Goal: Information Seeking & Learning: Find specific fact

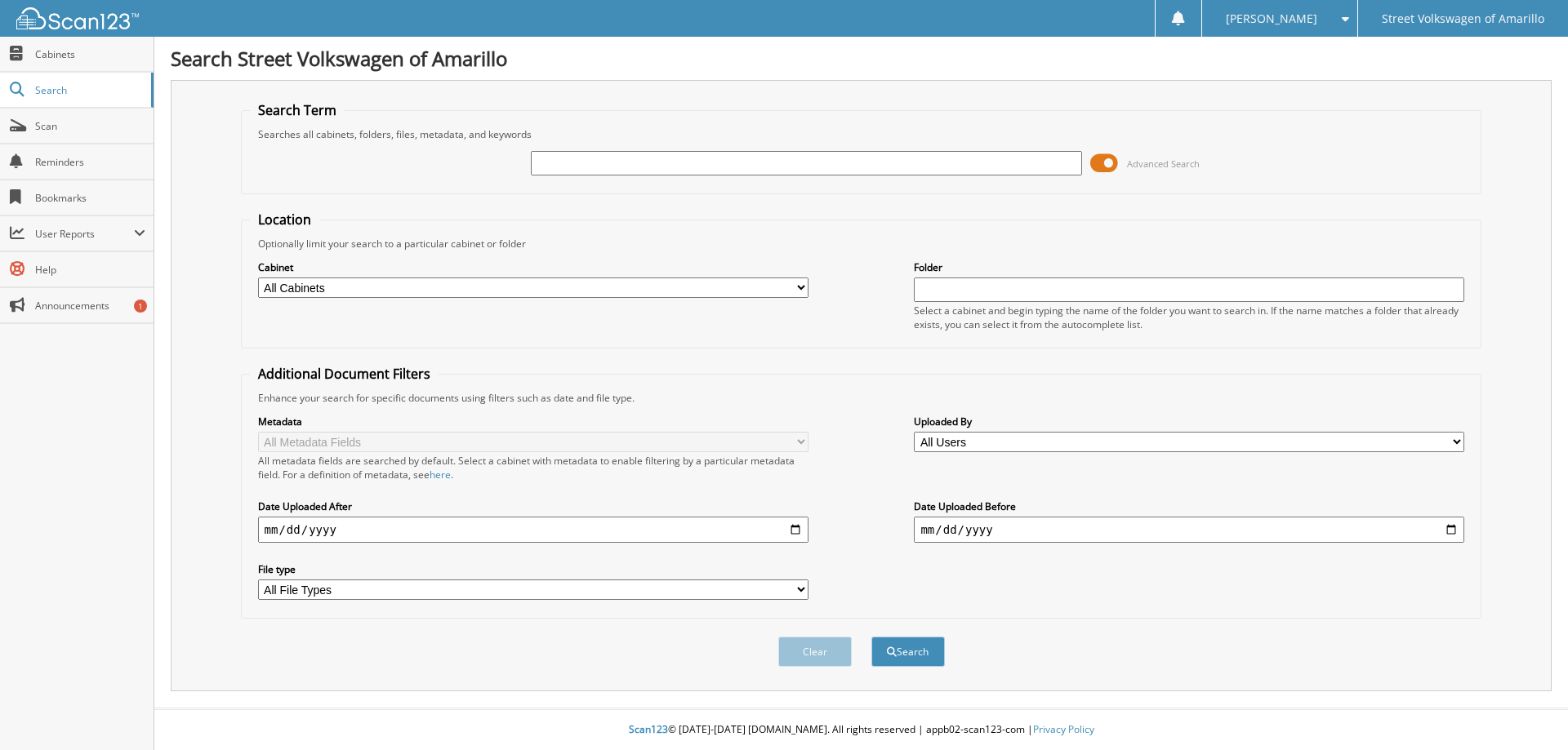
click at [655, 162] on input "text" at bounding box center [806, 163] width 551 height 25
paste input "NR58443"
type input "NR58443"
click at [872, 637] on button "Search" at bounding box center [908, 652] width 74 height 30
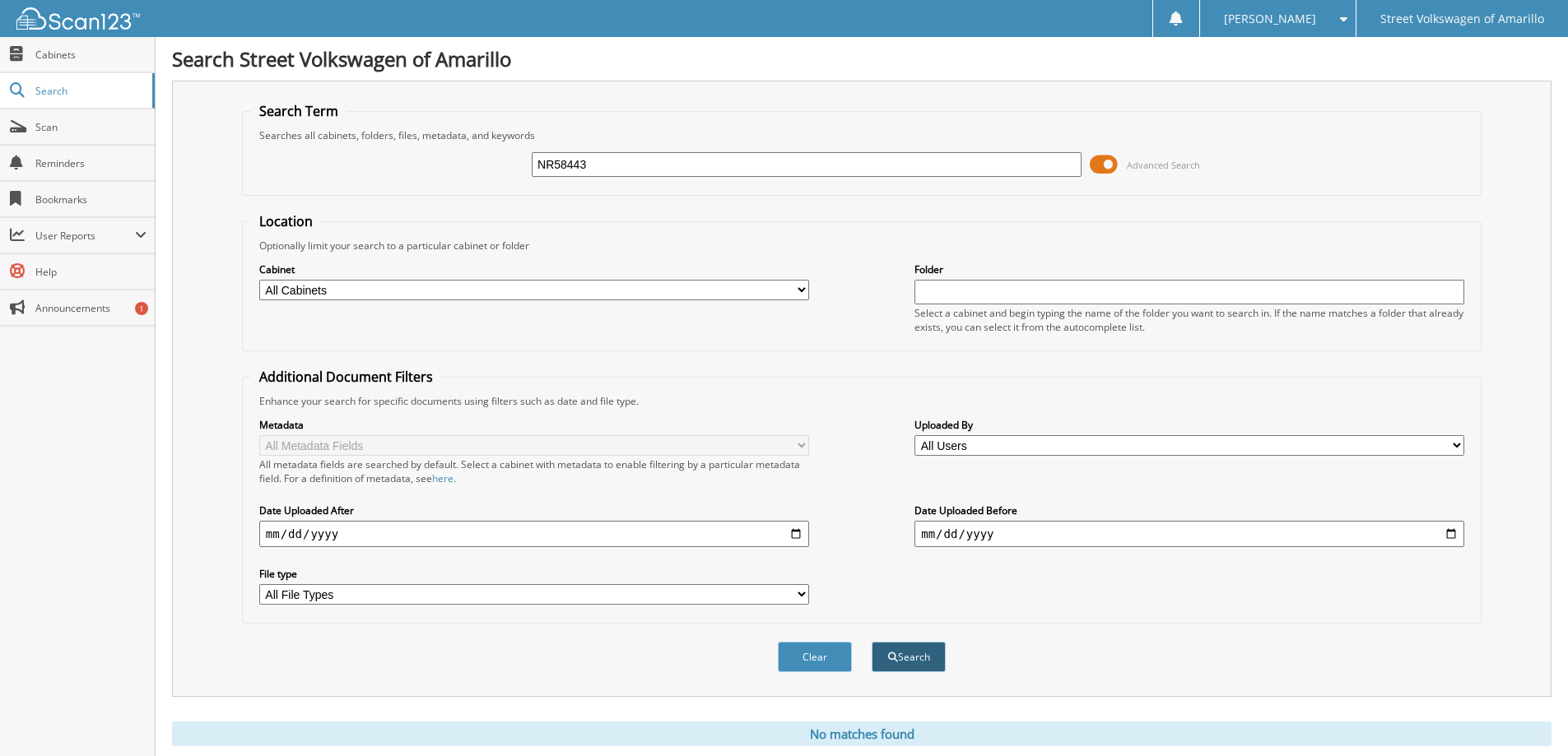
click at [931, 663] on button "Search" at bounding box center [908, 657] width 74 height 30
click at [976, 297] on input "text" at bounding box center [1189, 292] width 549 height 25
paste input "NR58443"
type input "NR58443"
click at [872, 642] on button "Search" at bounding box center [908, 657] width 74 height 30
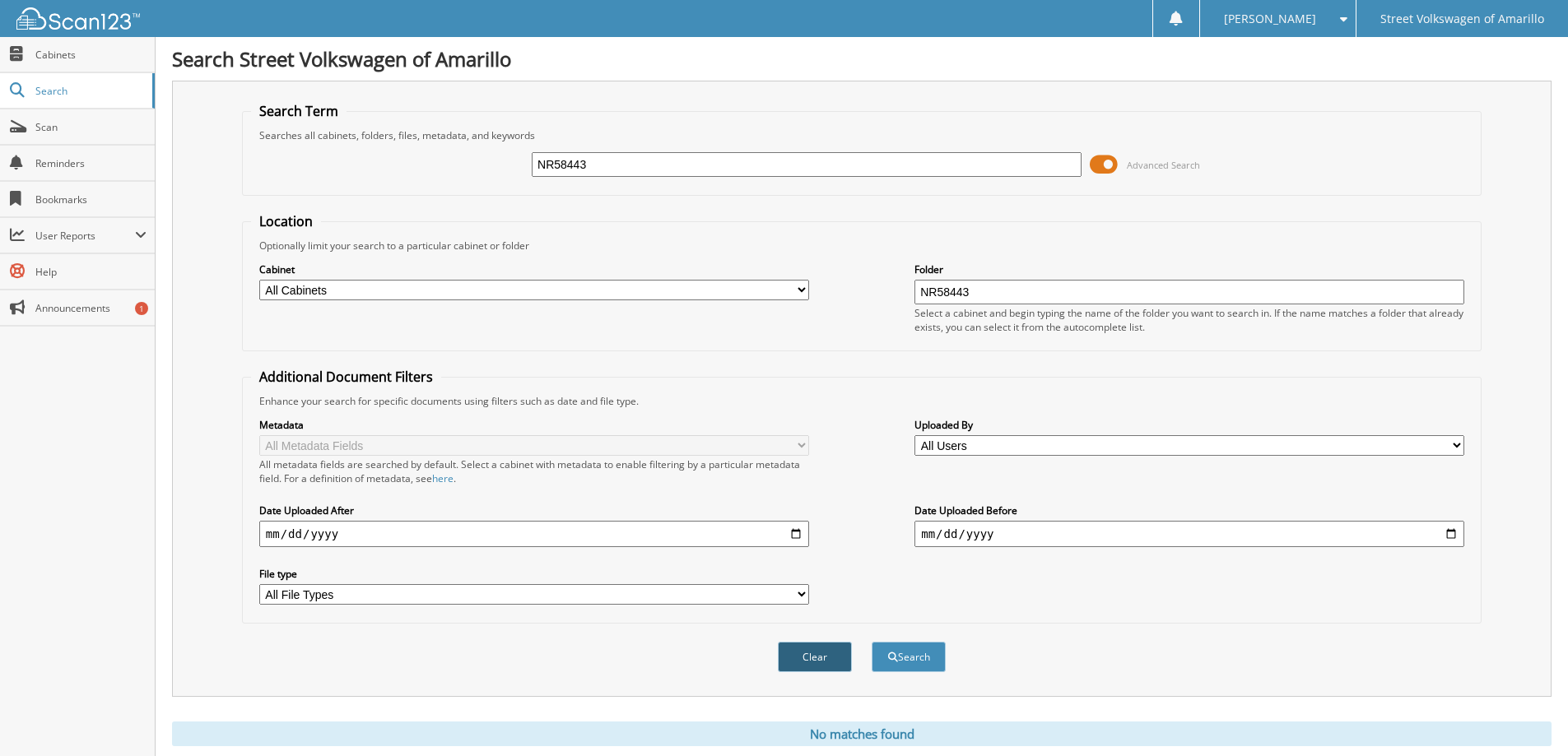
click at [811, 657] on button "Clear" at bounding box center [815, 657] width 74 height 30
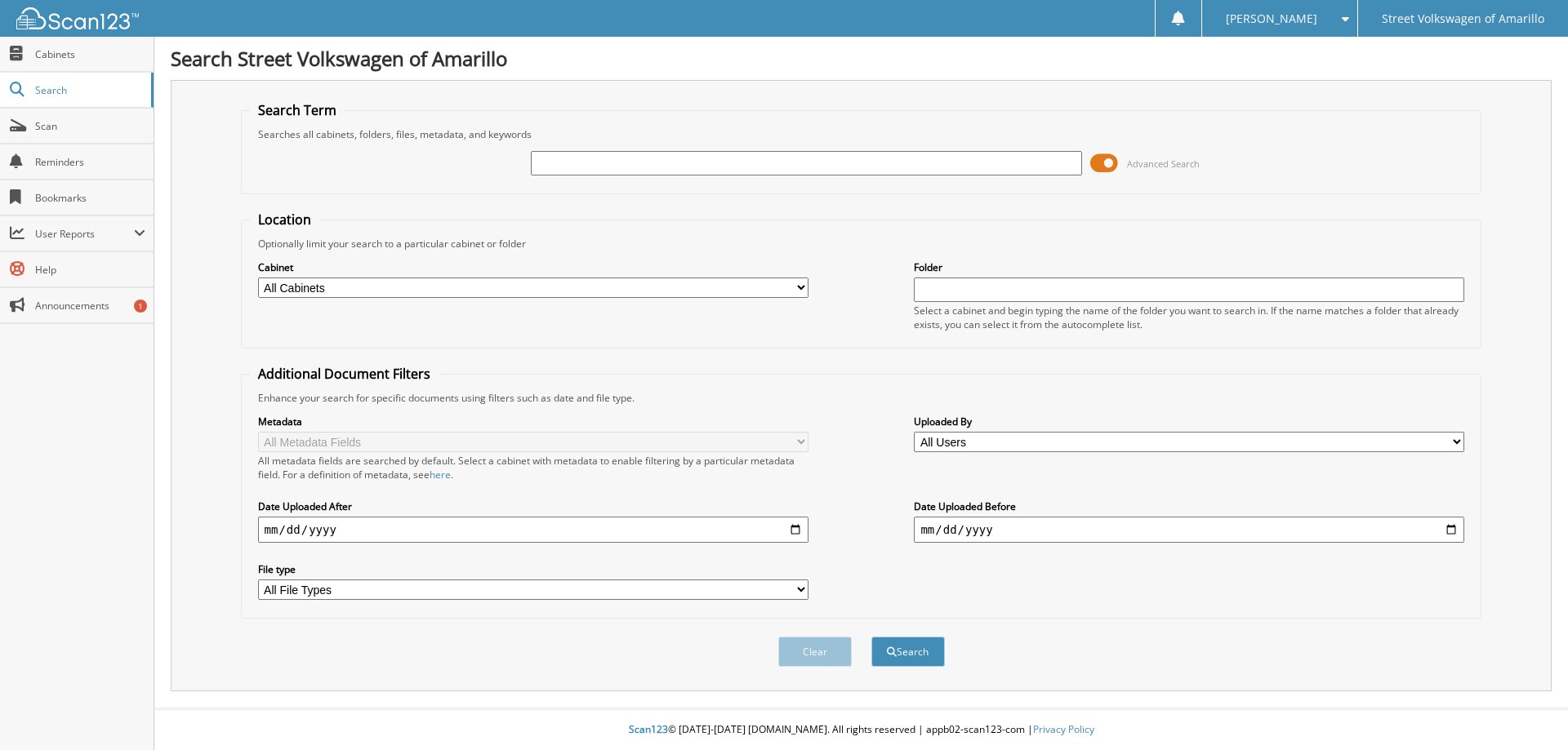
click at [1065, 292] on input "text" at bounding box center [1189, 290] width 551 height 25
paste input "NR58443"
type input "NR58443"
click at [872, 637] on button "Search" at bounding box center [908, 652] width 74 height 30
click at [678, 160] on input "text" at bounding box center [806, 163] width 551 height 25
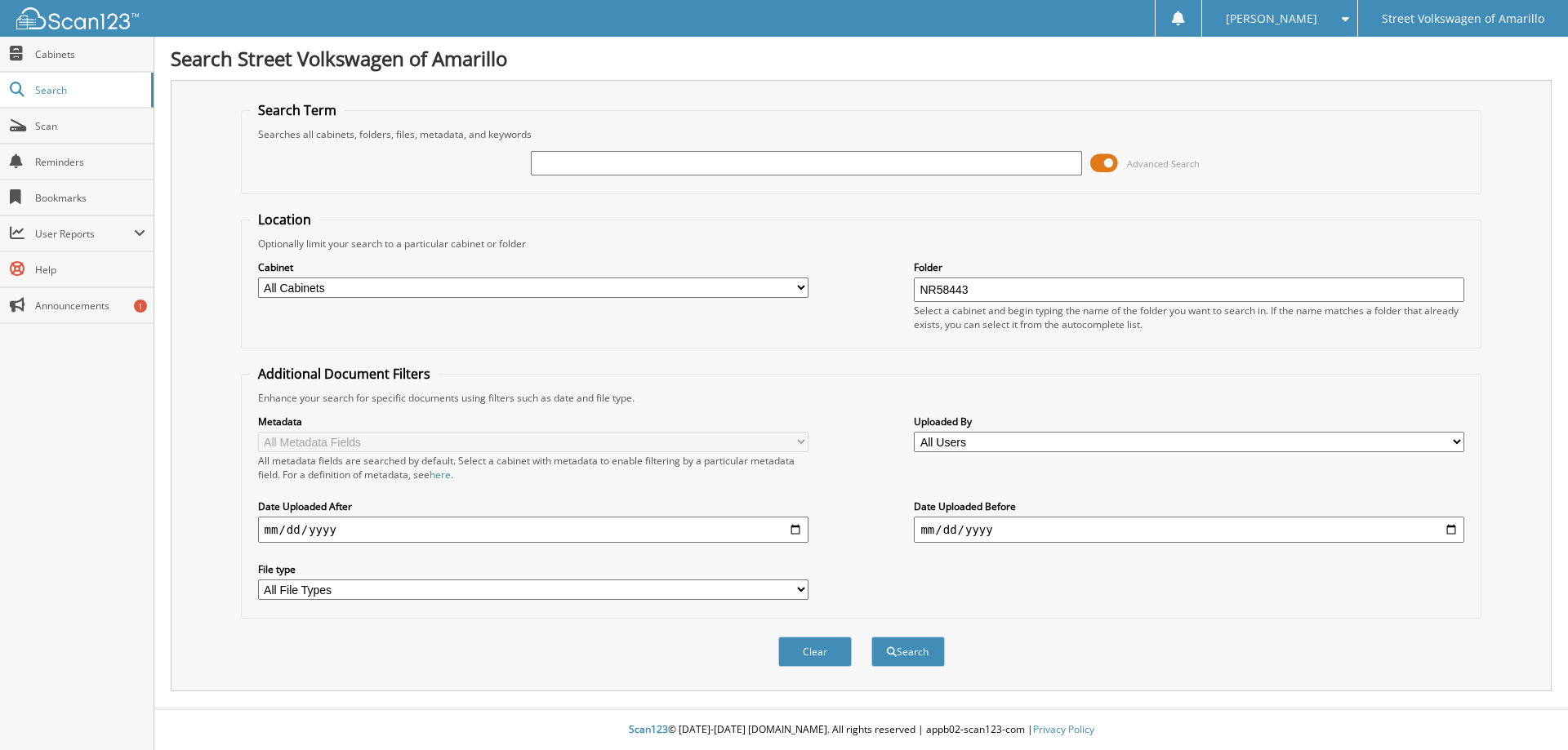
paste input "NR58443"
type input "NR58443"
click at [872, 637] on button "Search" at bounding box center [908, 652] width 74 height 30
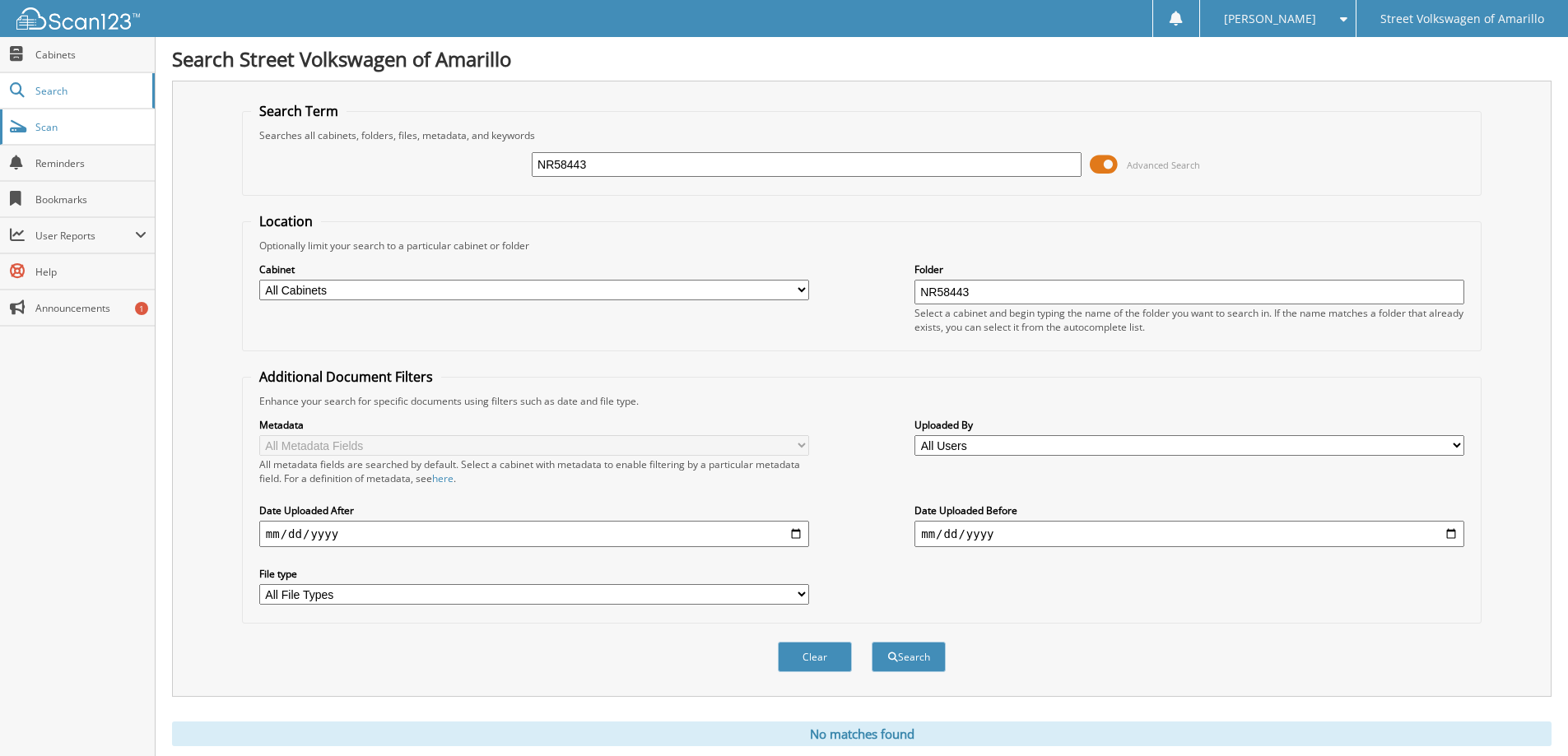
click at [115, 113] on link "Scan" at bounding box center [77, 127] width 154 height 36
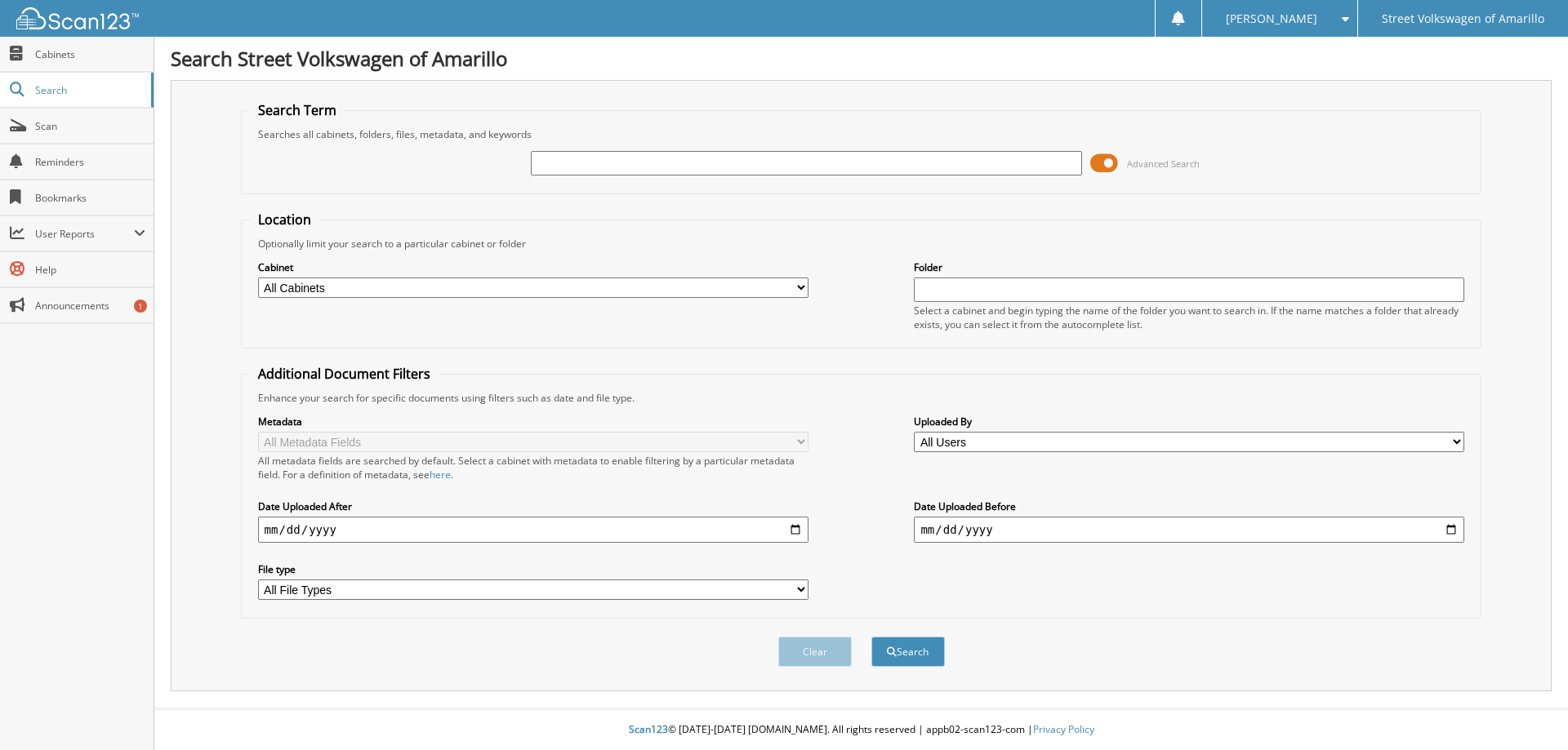
click at [597, 154] on input "text" at bounding box center [806, 163] width 551 height 25
type input "NR58443"
click at [872, 637] on button "Search" at bounding box center [908, 652] width 74 height 30
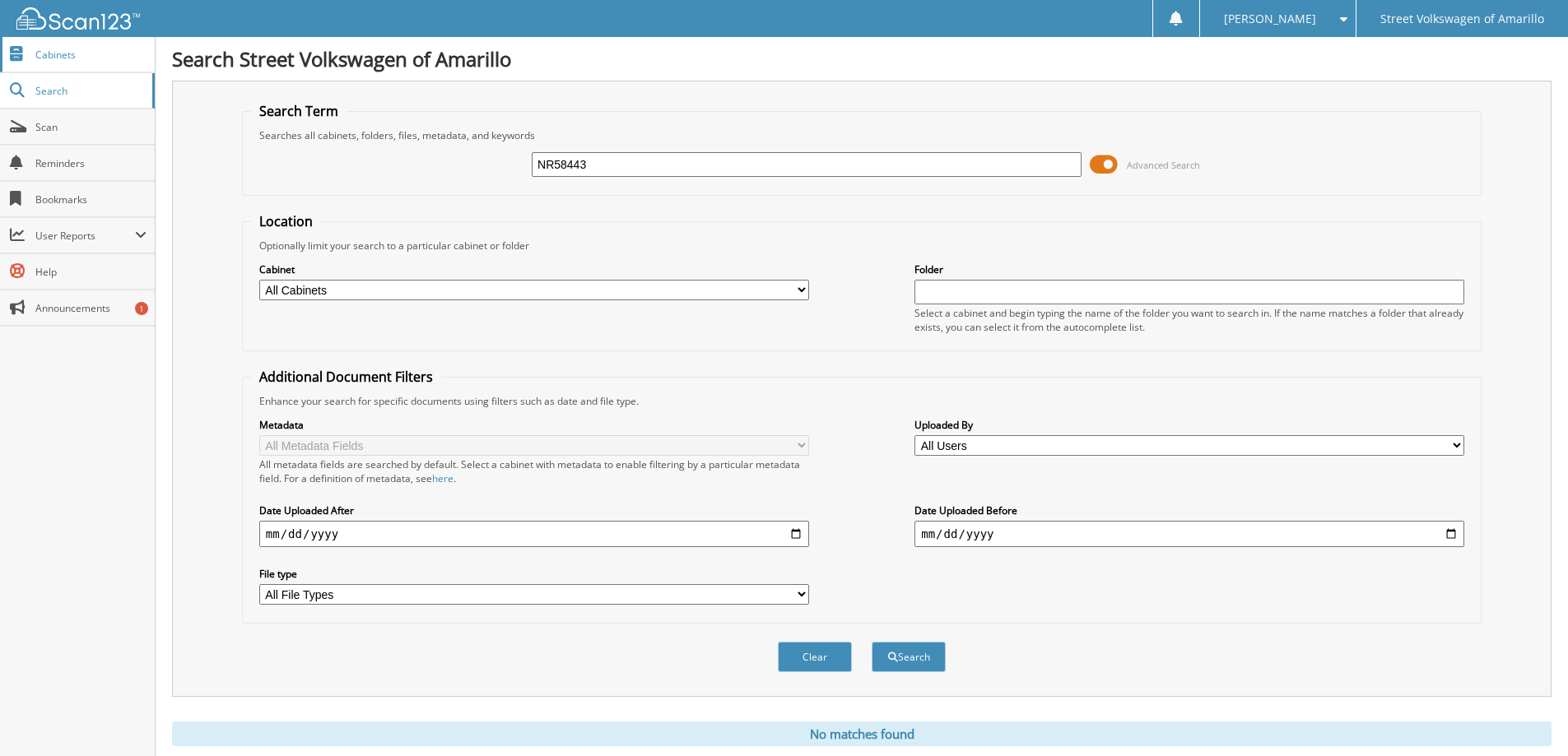
click at [95, 53] on span "Cabinets" at bounding box center [91, 54] width 111 height 14
